Goal: Use online tool/utility: Utilize a website feature to perform a specific function

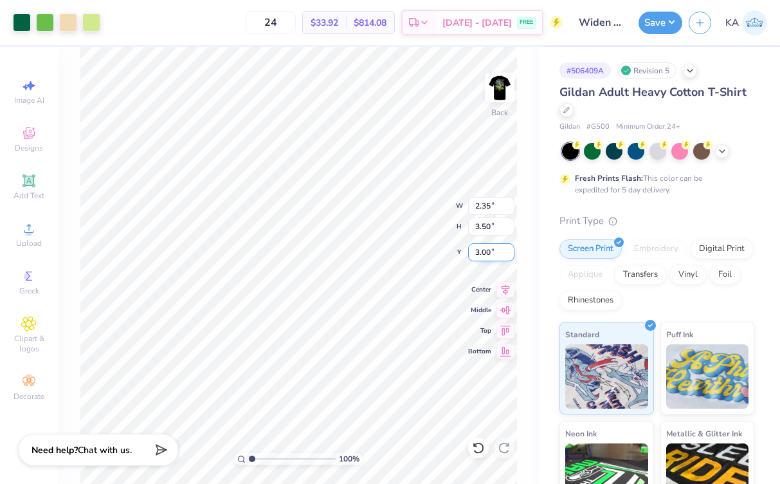
type input "3.77"
type input "5.61"
type input "3.46"
type input "5.15"
click at [725, 149] on icon at bounding box center [722, 150] width 10 height 10
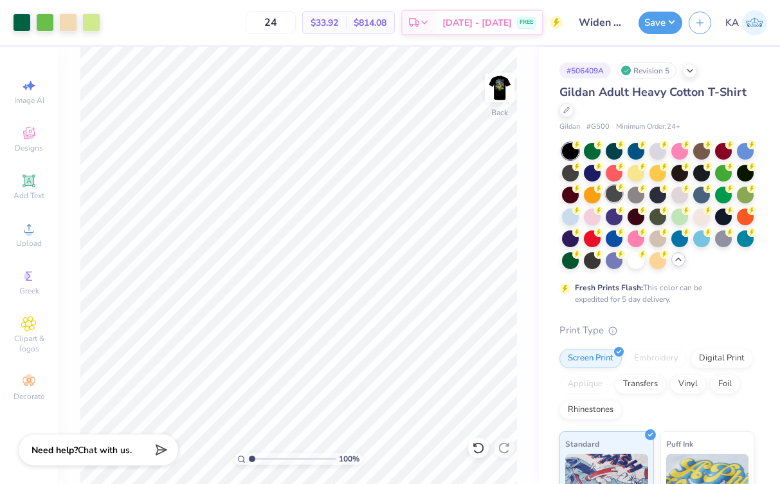
click at [614, 186] on div at bounding box center [614, 193] width 17 height 17
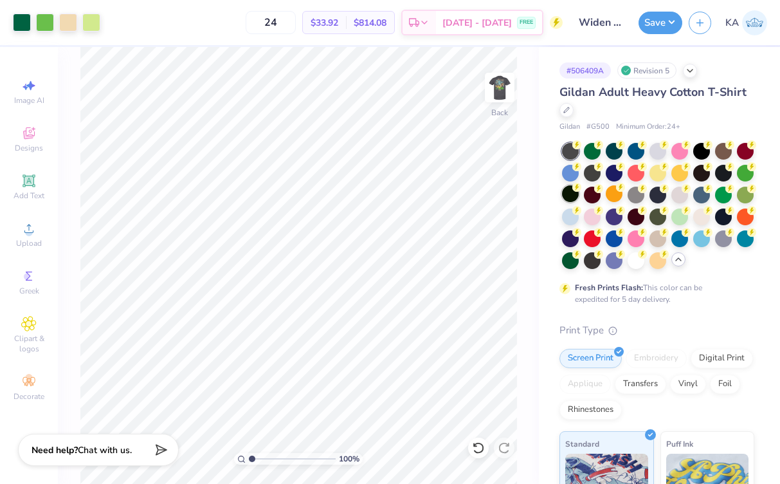
click at [569, 193] on div at bounding box center [570, 193] width 17 height 17
click at [594, 259] on div at bounding box center [592, 259] width 17 height 17
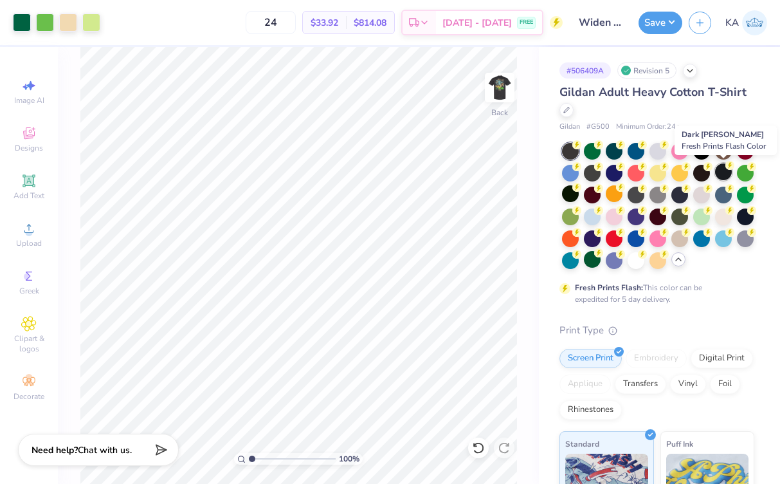
click at [716, 173] on div at bounding box center [723, 171] width 17 height 17
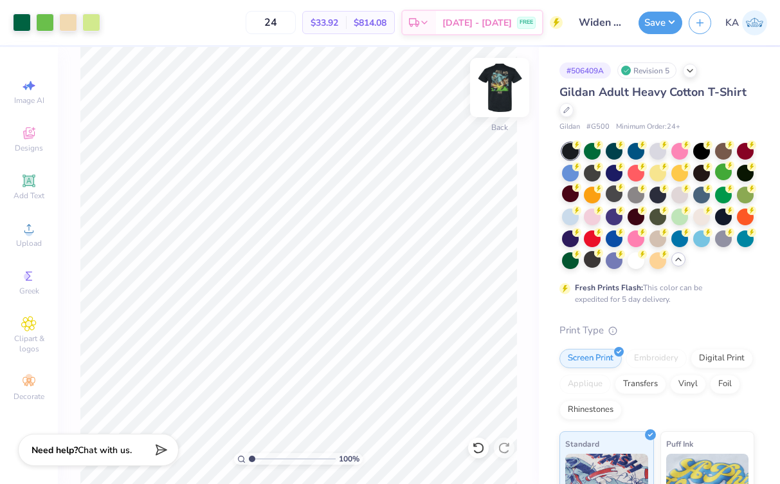
click at [496, 83] on img at bounding box center [499, 87] width 51 height 51
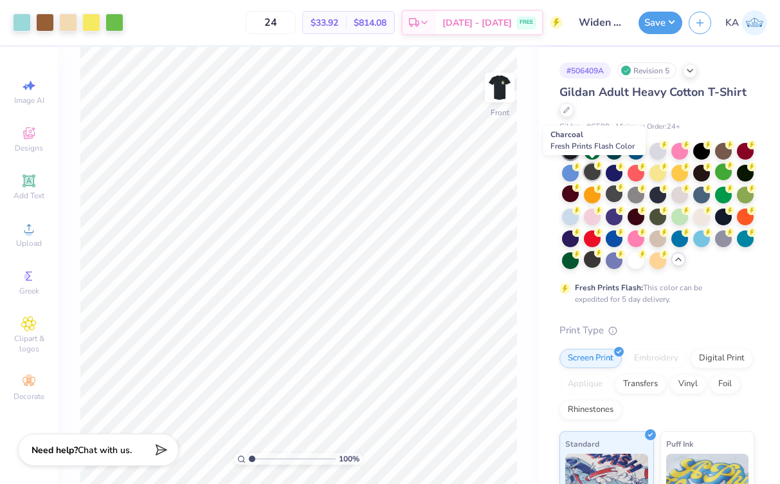
click at [592, 172] on div at bounding box center [592, 171] width 17 height 17
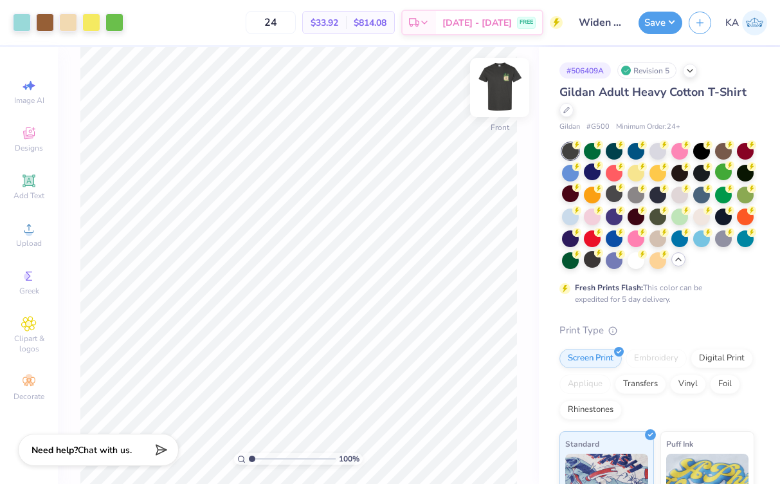
click at [496, 96] on img at bounding box center [499, 87] width 51 height 51
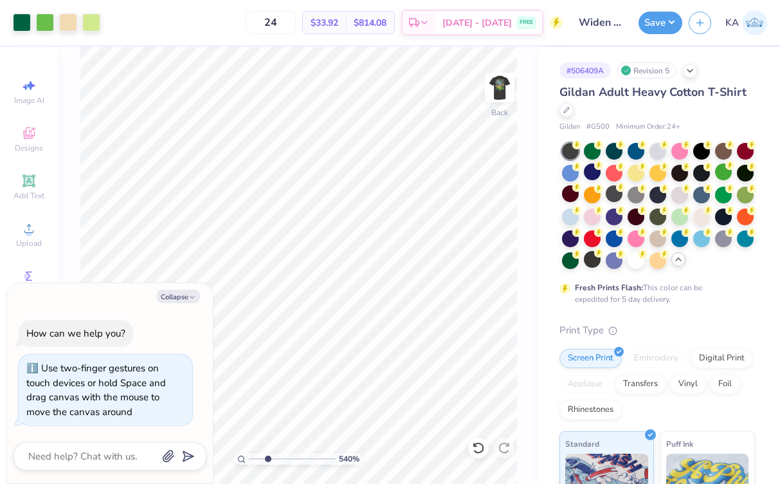
click at [268, 460] on input "range" at bounding box center [292, 459] width 87 height 12
drag, startPoint x: 265, startPoint y: 454, endPoint x: 177, endPoint y: 449, distance: 88.2
type input "1"
click at [177, 449] on body "Art colors 24 $33.92 Per Item $814.08 Total Est. Delivery [DATE] - [DATE] FREE …" at bounding box center [390, 242] width 780 height 484
click at [702, 154] on div at bounding box center [701, 149] width 17 height 17
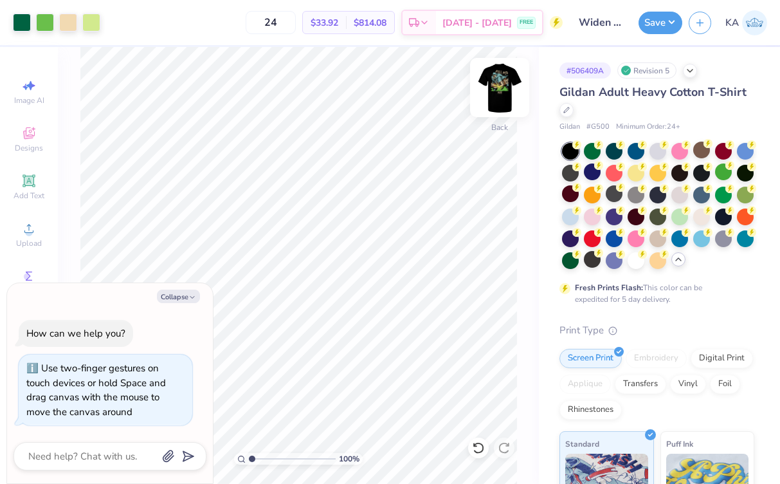
click at [496, 89] on img at bounding box center [499, 87] width 51 height 51
click at [501, 87] on img at bounding box center [499, 87] width 51 height 51
type textarea "x"
